Goal: Task Accomplishment & Management: Manage account settings

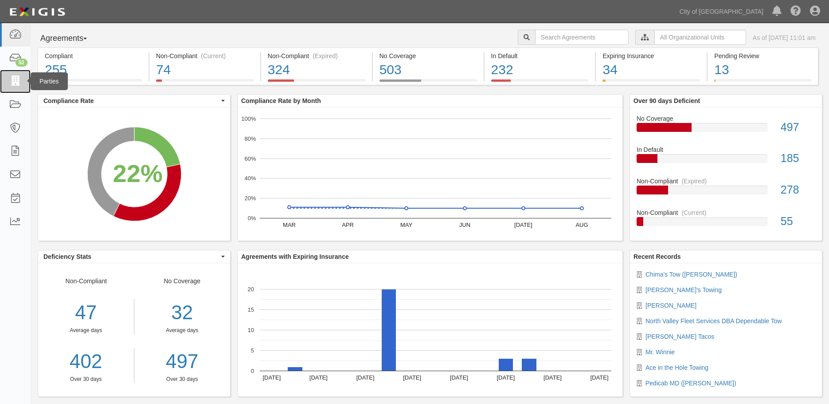
click at [19, 79] on icon at bounding box center [15, 81] width 12 height 10
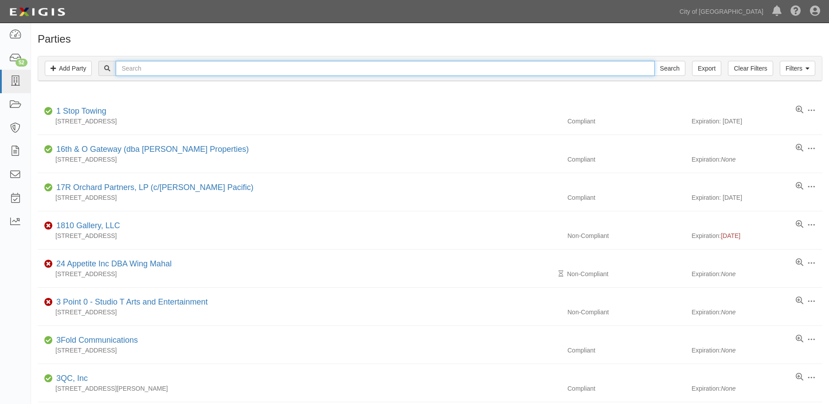
click at [182, 68] on input "text" at bounding box center [385, 68] width 539 height 15
type input "college"
click at [669, 66] on input "Search" at bounding box center [670, 68] width 31 height 15
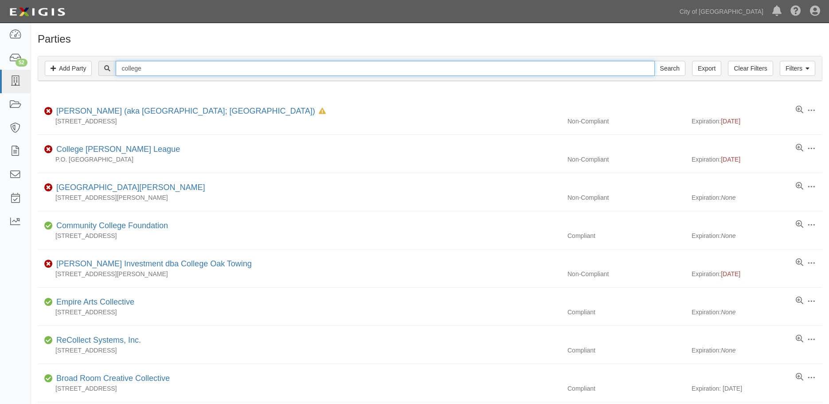
click at [184, 70] on input "college" at bounding box center [385, 68] width 539 height 15
type input "college oak"
click at [660, 72] on input "Search" at bounding box center [670, 68] width 31 height 15
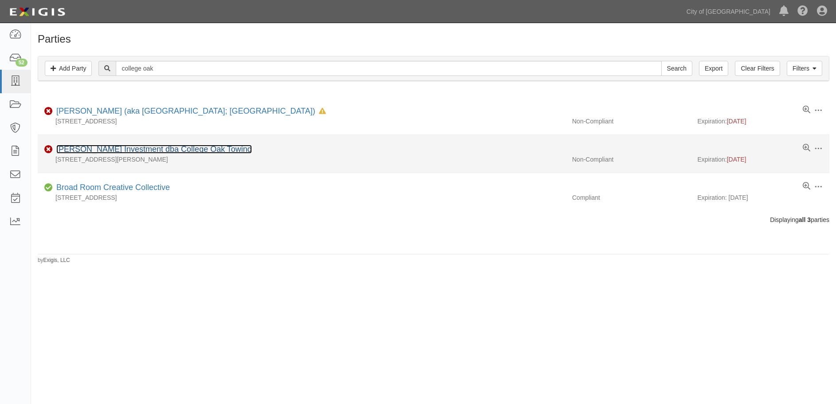
click at [228, 150] on link "[PERSON_NAME] Investment dba College Oak Towing" at bounding box center [154, 149] width 196 height 9
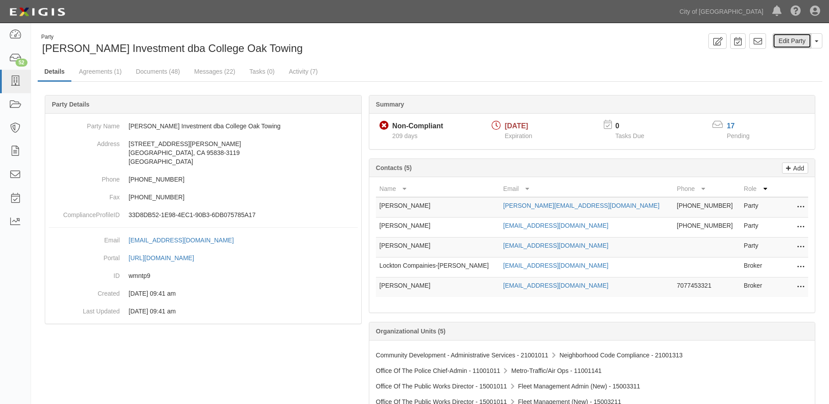
click at [792, 43] on link "Edit Party" at bounding box center [792, 40] width 39 height 15
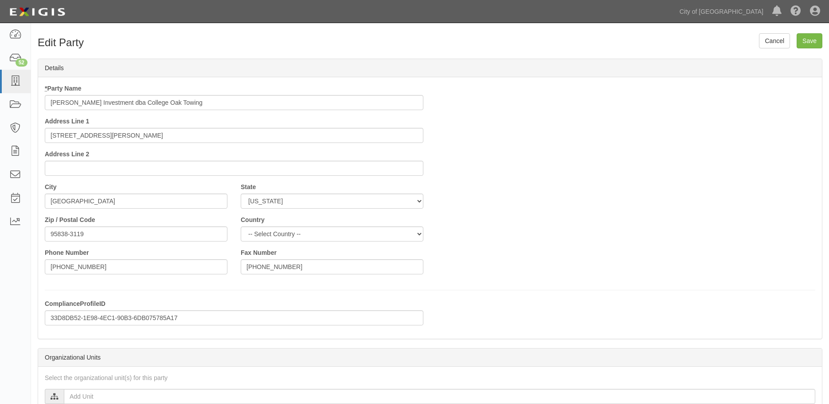
drag, startPoint x: 118, startPoint y: 102, endPoint x: 50, endPoint y: 99, distance: 67.4
click at [51, 99] on input "George Little Investment dba College Oak Towing" at bounding box center [234, 102] width 379 height 15
type input "College Oak Road Solutions LLC [GEOGRAPHIC_DATA] Oak Towing"
click at [810, 37] on input "Save" at bounding box center [810, 40] width 26 height 15
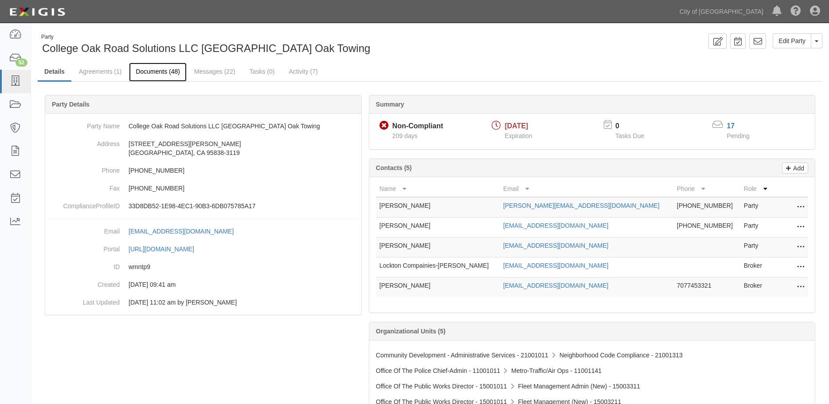
drag, startPoint x: 173, startPoint y: 73, endPoint x: 164, endPoint y: 72, distance: 9.4
click at [173, 73] on link "Documents (48)" at bounding box center [158, 72] width 58 height 19
